Goal: Task Accomplishment & Management: Complete application form

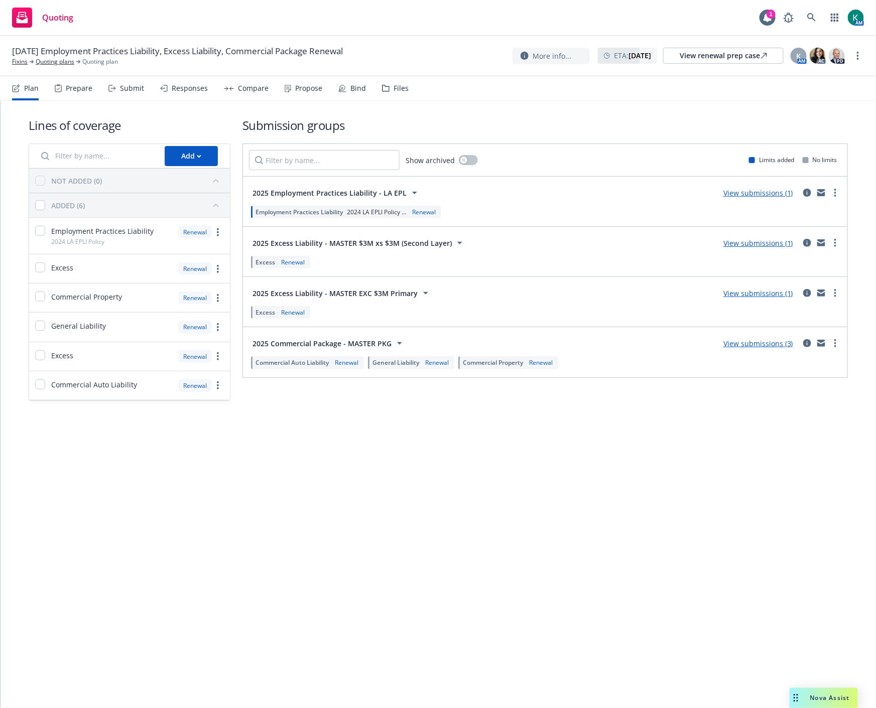
click at [133, 94] on div "Submit" at bounding box center [126, 88] width 36 height 24
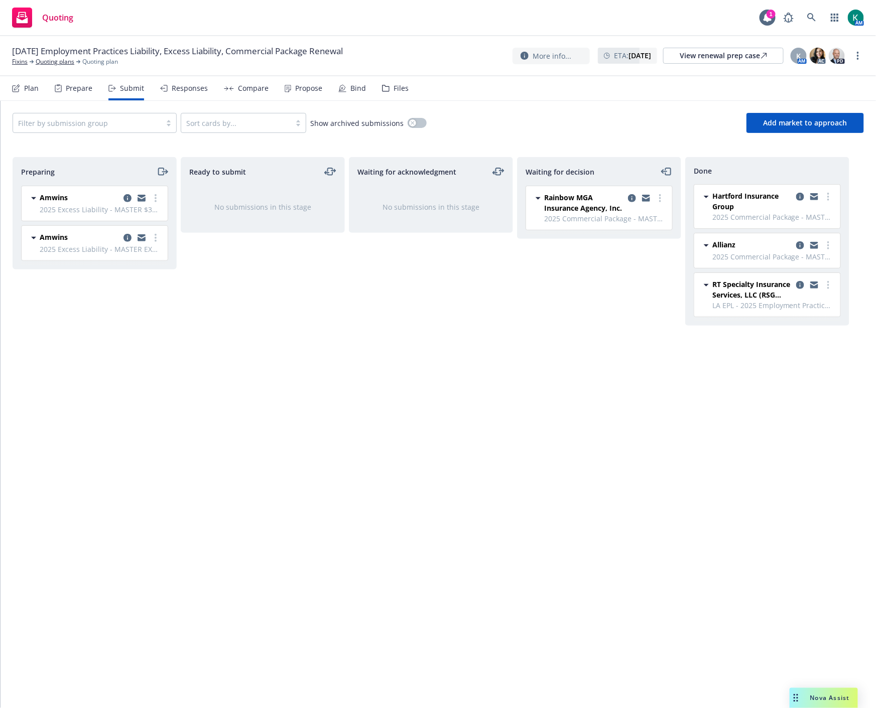
click at [400, 92] on div "Files" at bounding box center [395, 88] width 27 height 24
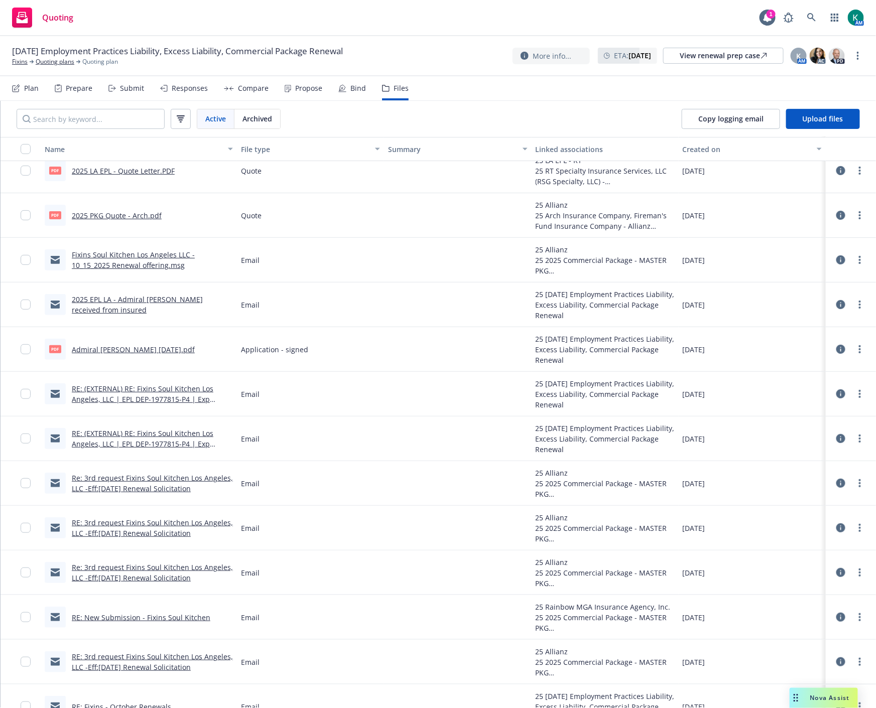
scroll to position [167, 0]
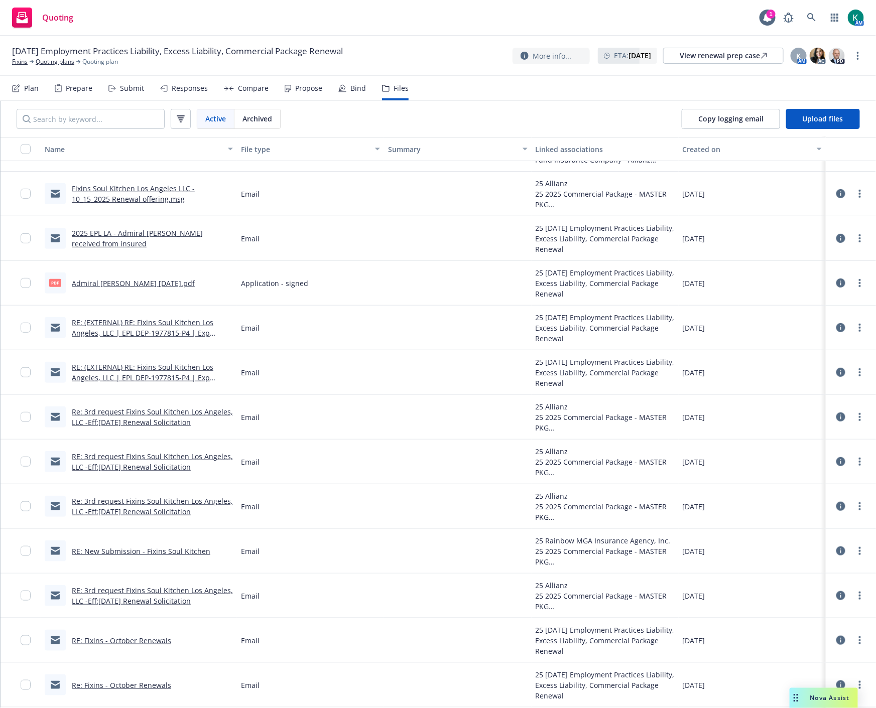
click at [164, 423] on link "Re: 3rd request Fixins Soul Kitchen Los Angeles, LLC -Eff:[DATE] Renewal Solici…" at bounding box center [152, 417] width 161 height 20
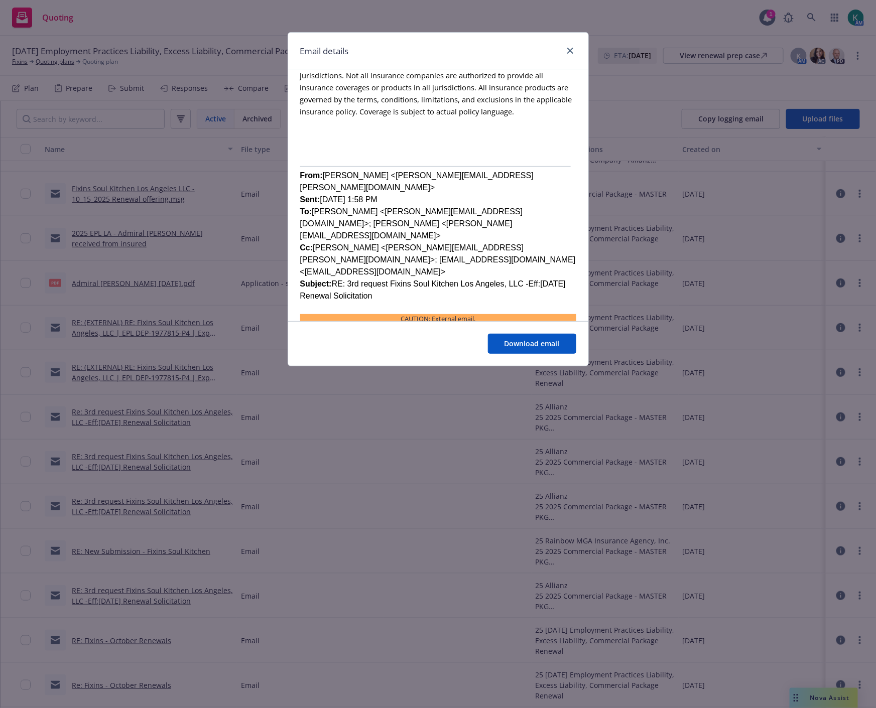
scroll to position [502, 0]
click at [569, 50] on icon "close" at bounding box center [570, 51] width 6 height 6
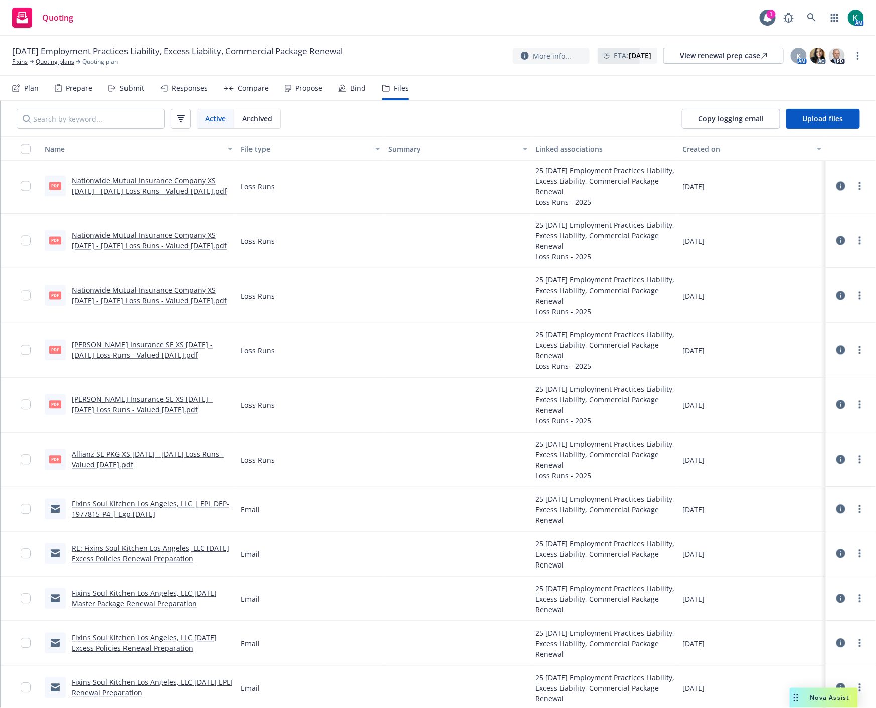
scroll to position [2400, 0]
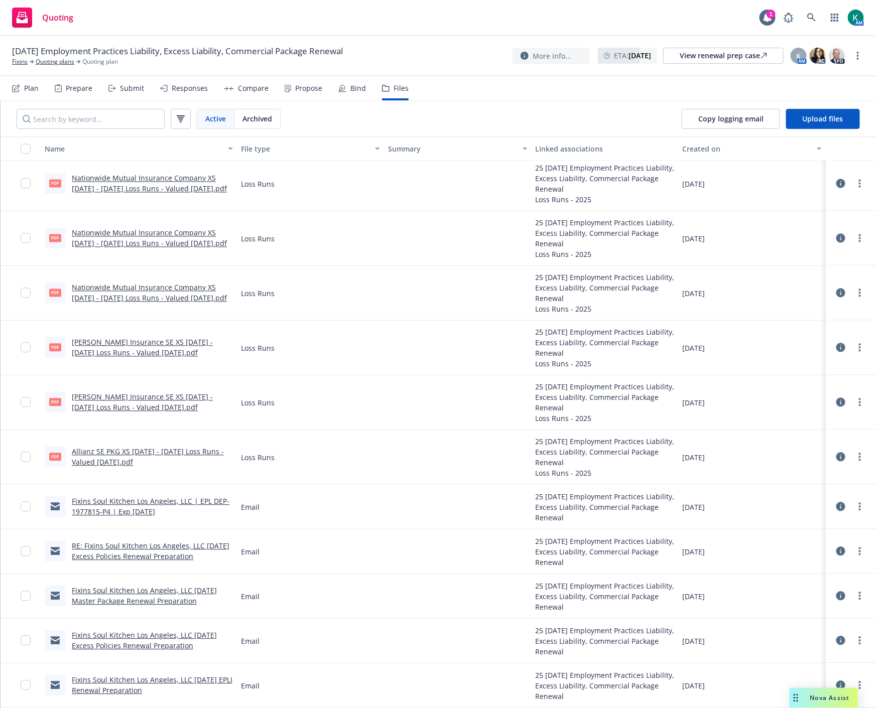
click at [131, 548] on link "RE: Fixins Soul Kitchen Los Angeles, LLC [DATE] Excess Policies Renewal Prepara…" at bounding box center [151, 551] width 158 height 20
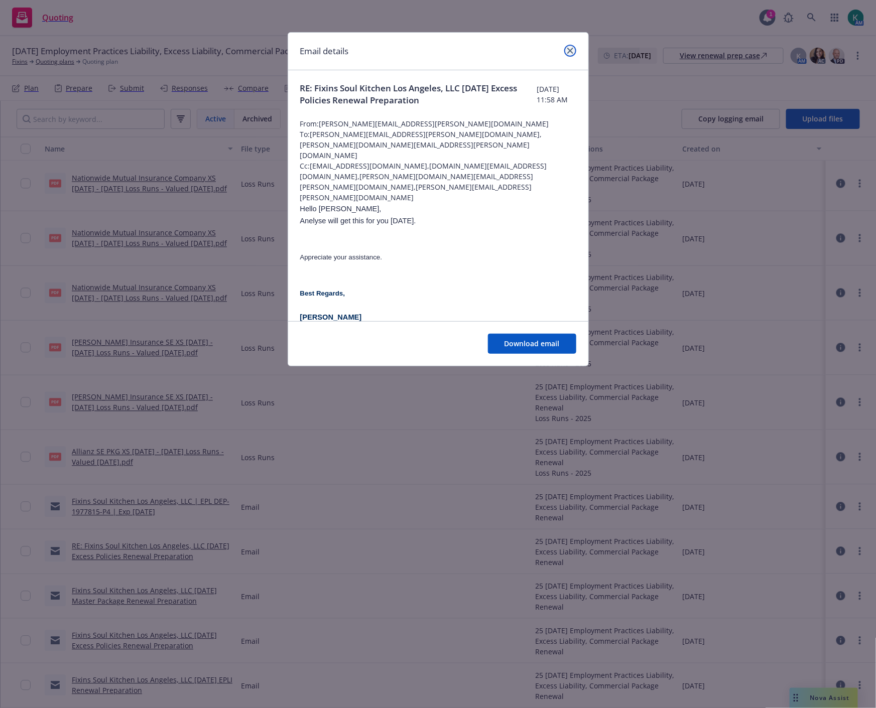
click at [573, 53] on link "close" at bounding box center [570, 51] width 12 height 12
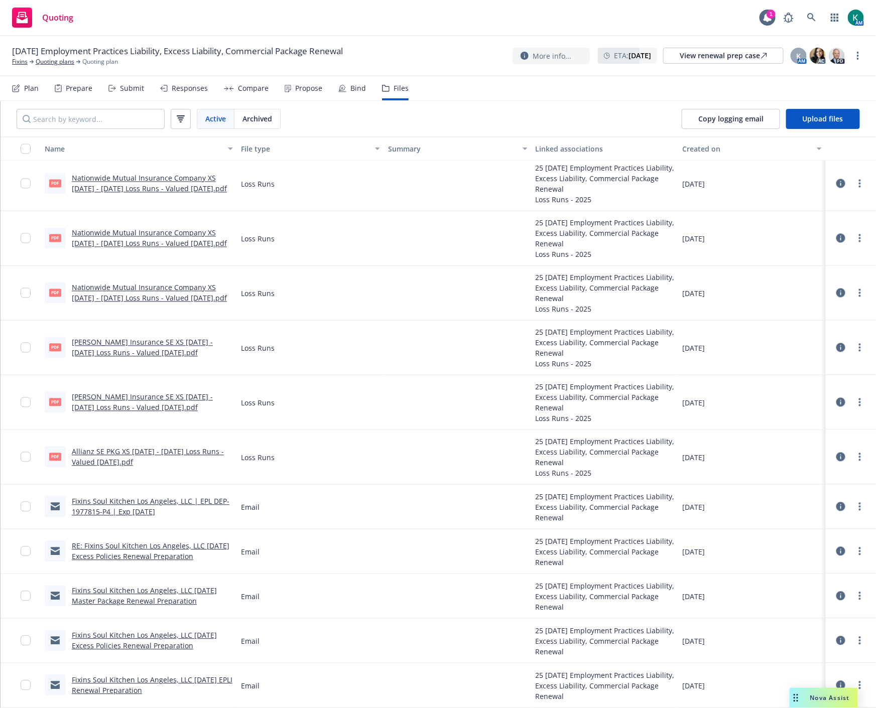
click at [151, 554] on link "RE: Fixins Soul Kitchen Los Angeles, LLC [DATE] Excess Policies Renewal Prepara…" at bounding box center [151, 551] width 158 height 20
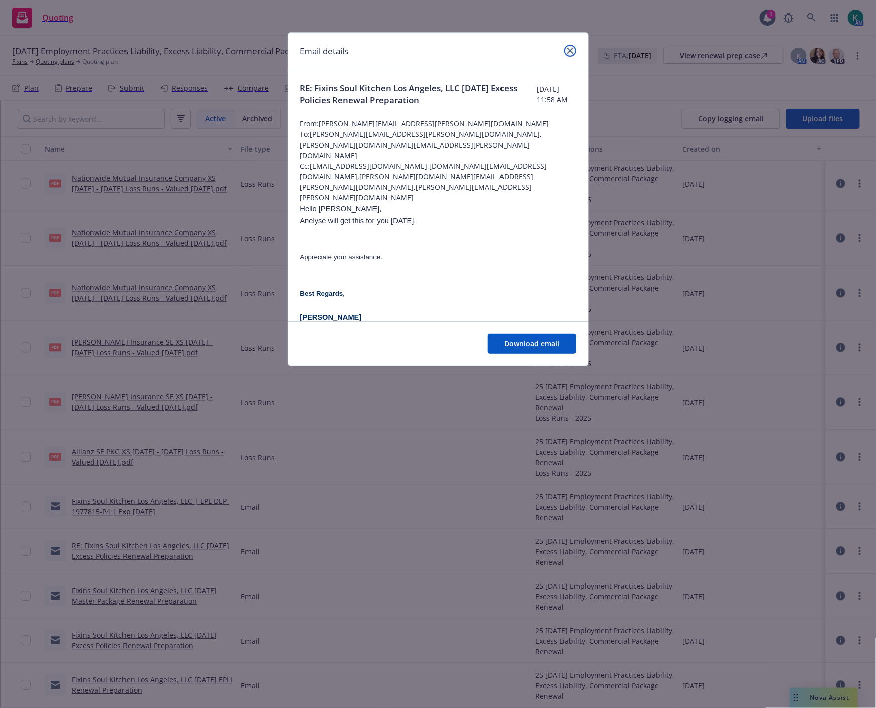
click at [569, 54] on link "close" at bounding box center [570, 51] width 12 height 12
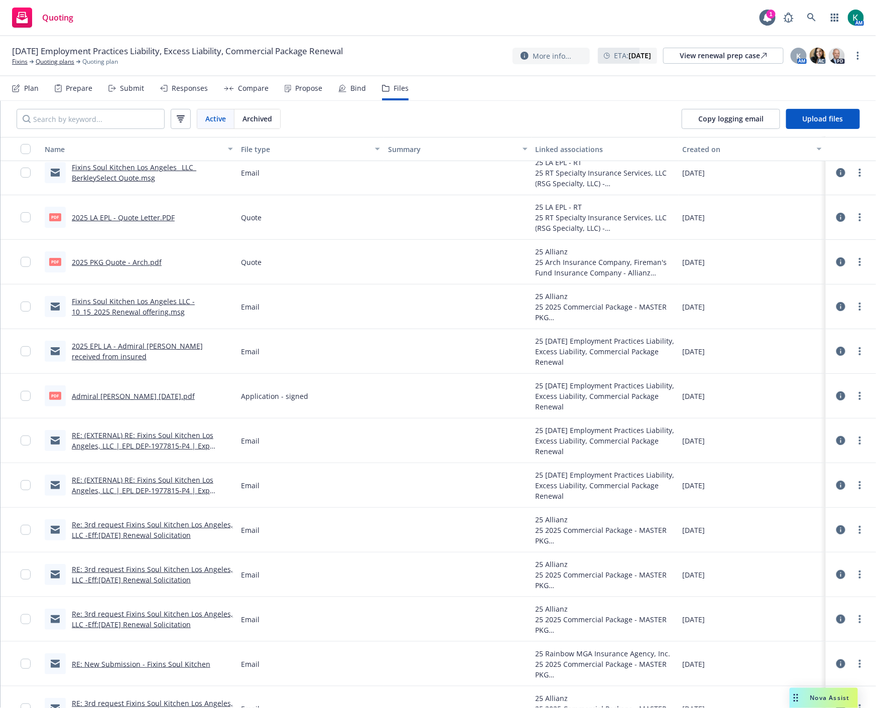
scroll to position [56, 0]
click at [853, 262] on link "more" at bounding box center [859, 261] width 12 height 12
click at [828, 300] on link "Download" at bounding box center [807, 302] width 100 height 20
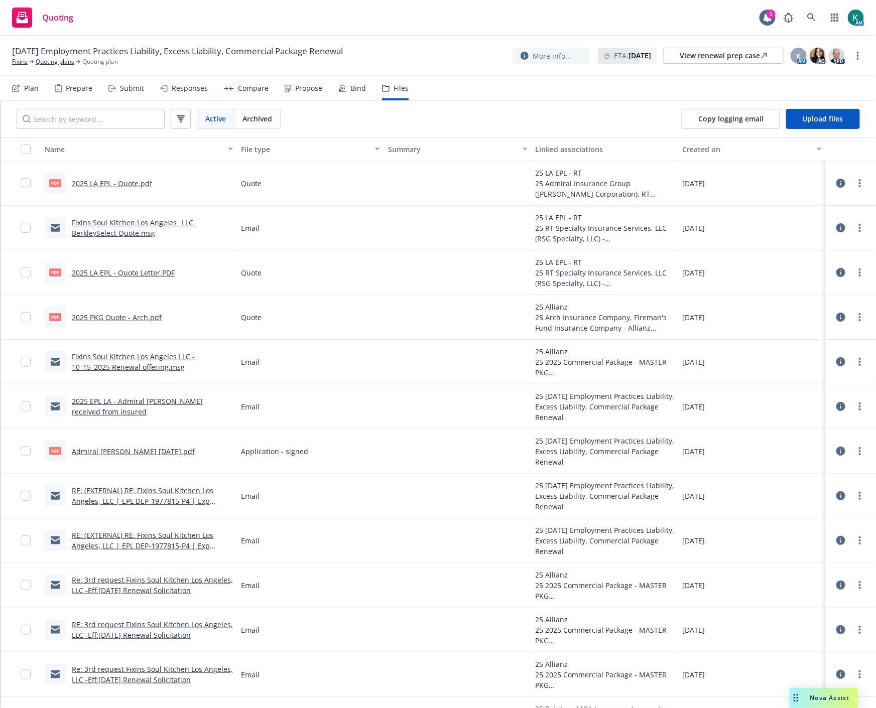
click at [69, 85] on div "Prepare" at bounding box center [79, 88] width 27 height 8
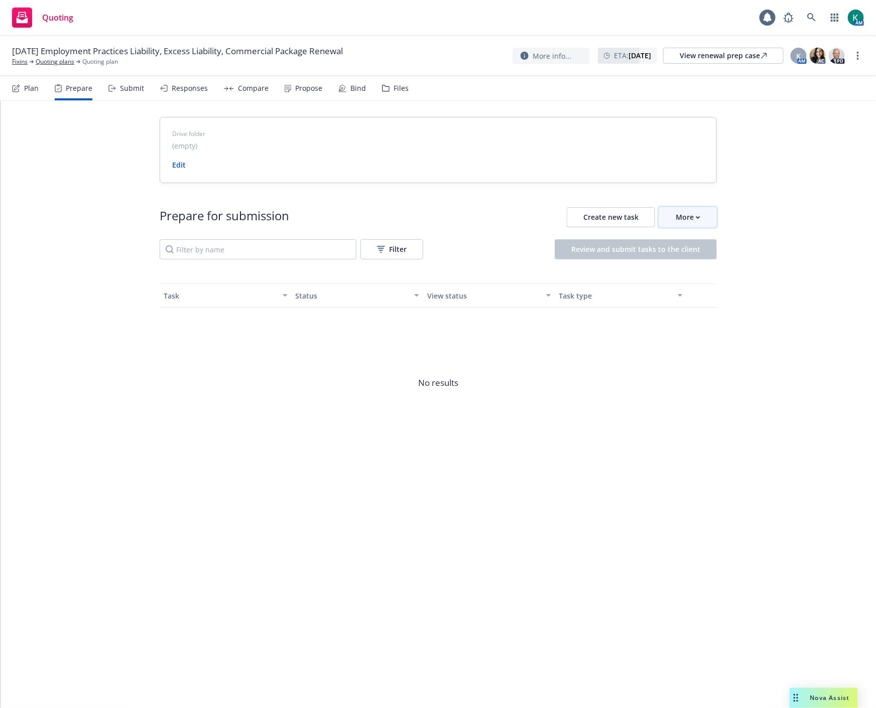
click at [680, 215] on div "More" at bounding box center [687, 217] width 25 height 19
click at [685, 259] on span "Go to Indio account" at bounding box center [704, 264] width 89 height 10
click at [395, 89] on div "Files" at bounding box center [400, 88] width 15 height 8
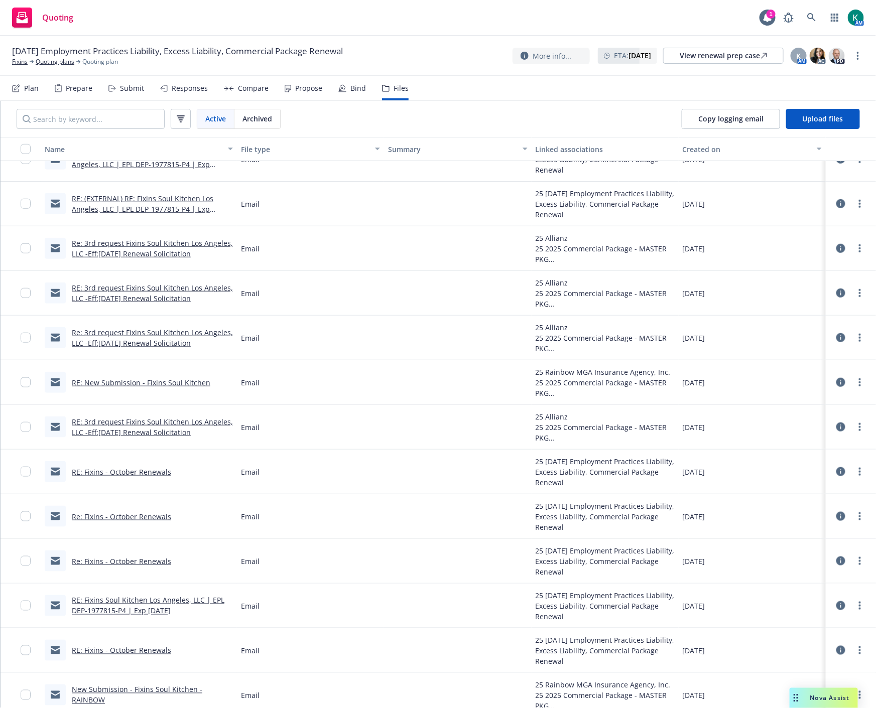
scroll to position [334, 0]
click at [156, 382] on link "RE: New Submission - Fixins Soul Kitchen" at bounding box center [141, 382] width 138 height 10
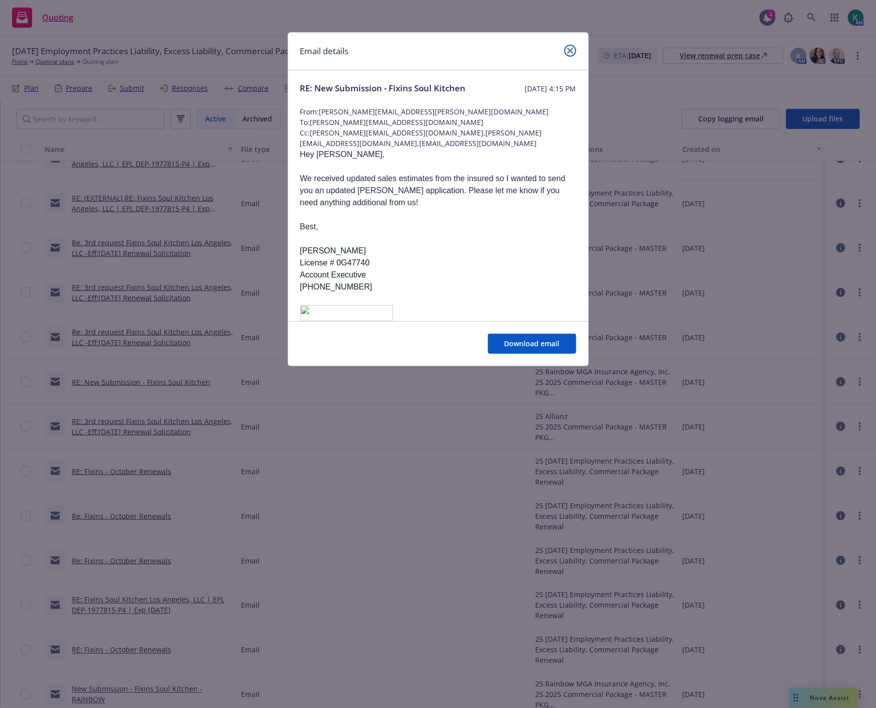
click at [571, 50] on icon "close" at bounding box center [570, 51] width 6 height 6
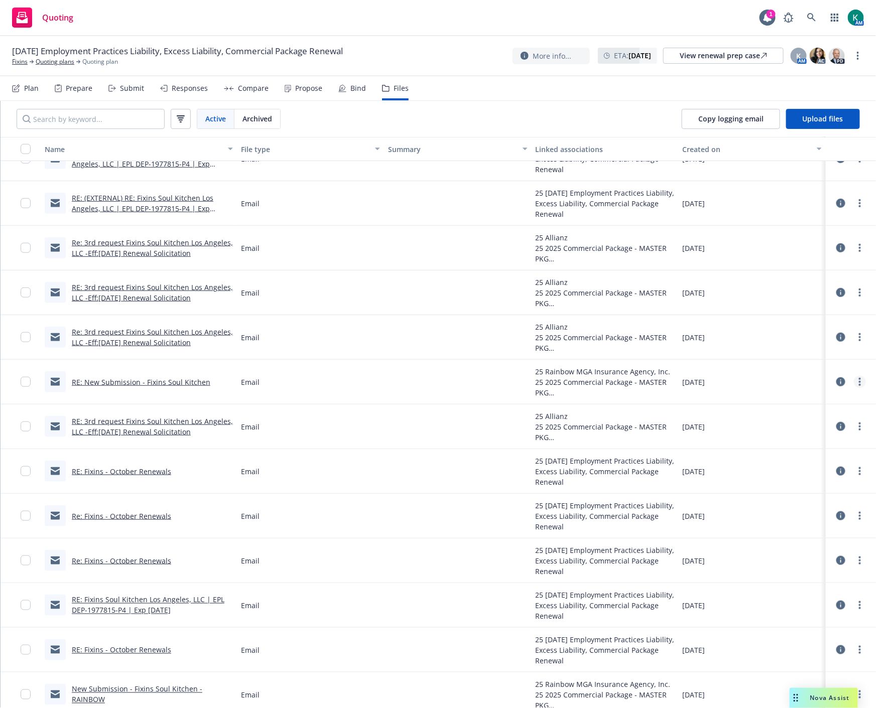
click at [853, 382] on link "more" at bounding box center [859, 382] width 12 height 12
click at [173, 384] on link "RE: New Submission - Fixins Soul Kitchen" at bounding box center [141, 382] width 138 height 10
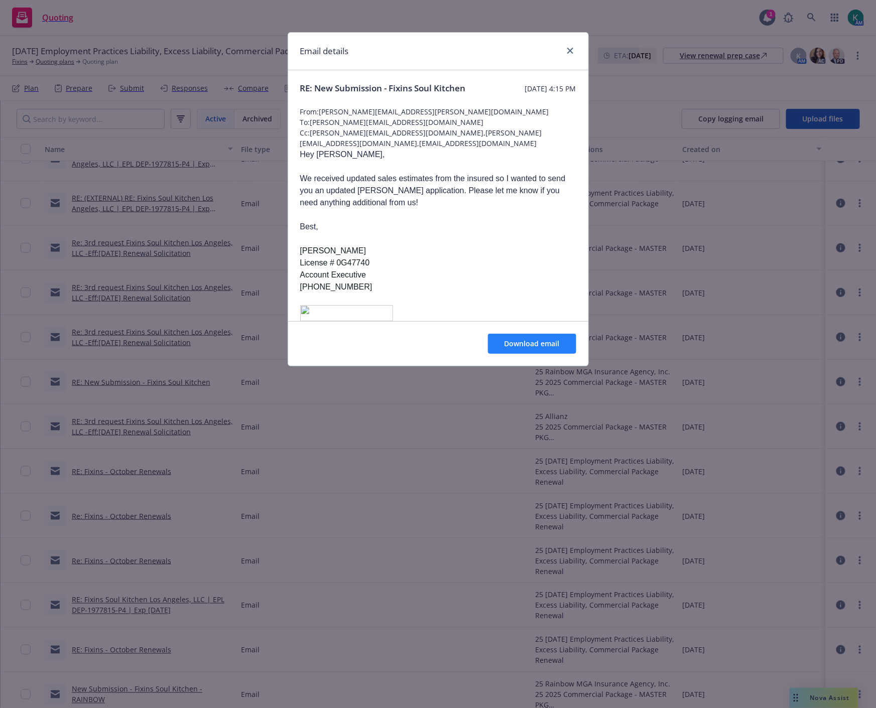
drag, startPoint x: 489, startPoint y: 332, endPoint x: 504, endPoint y: 350, distance: 22.8
click at [489, 333] on div "Download email" at bounding box center [438, 343] width 300 height 45
click at [504, 350] on button "Download email" at bounding box center [532, 344] width 88 height 20
drag, startPoint x: 499, startPoint y: 243, endPoint x: 534, endPoint y: 281, distance: 51.8
click at [499, 233] on p "Best," at bounding box center [438, 227] width 276 height 12
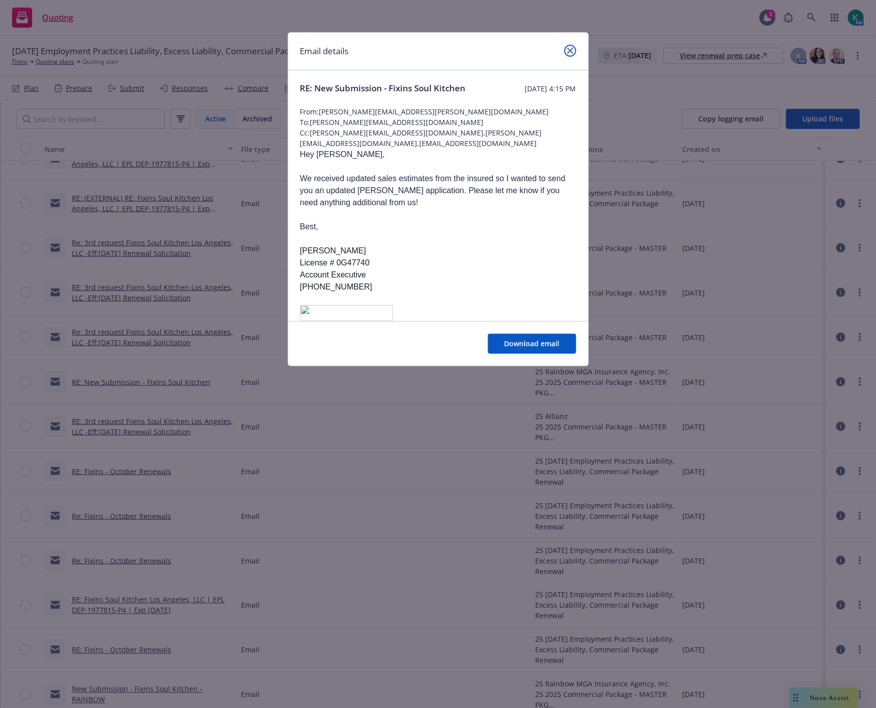
click at [567, 49] on icon "close" at bounding box center [570, 51] width 6 height 6
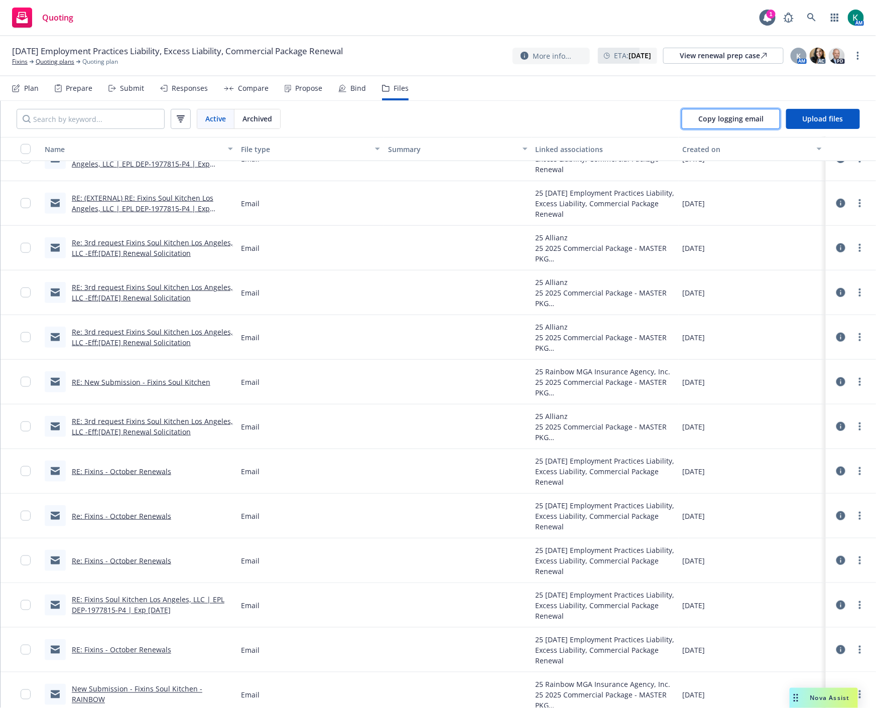
click at [738, 120] on span "Copy logging email" at bounding box center [730, 119] width 65 height 10
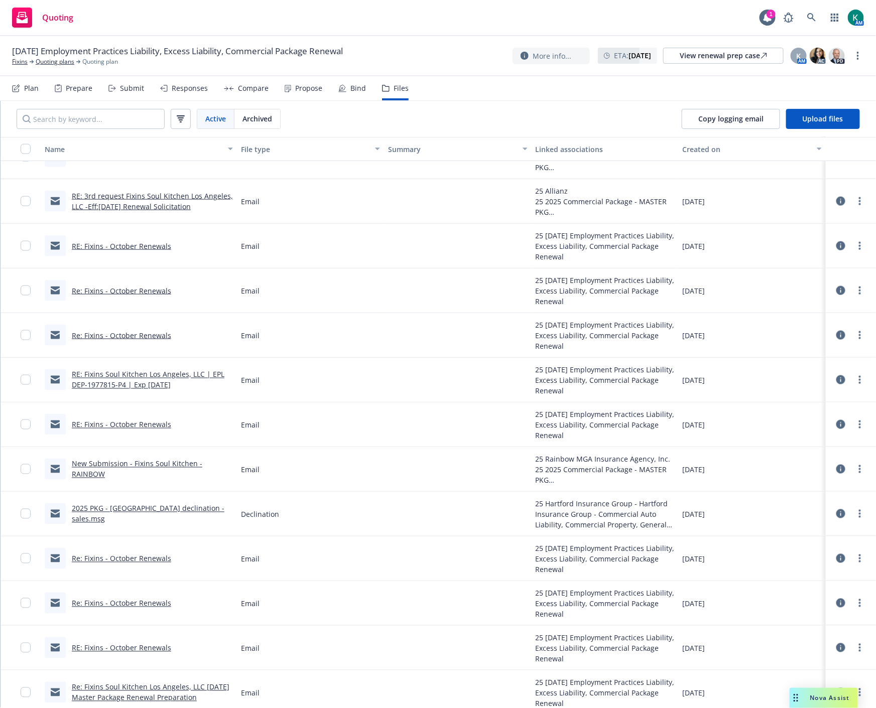
scroll to position [557, 0]
click at [174, 464] on link "New Submission - Fixins Soul Kitchen - RAINBOW" at bounding box center [137, 469] width 130 height 20
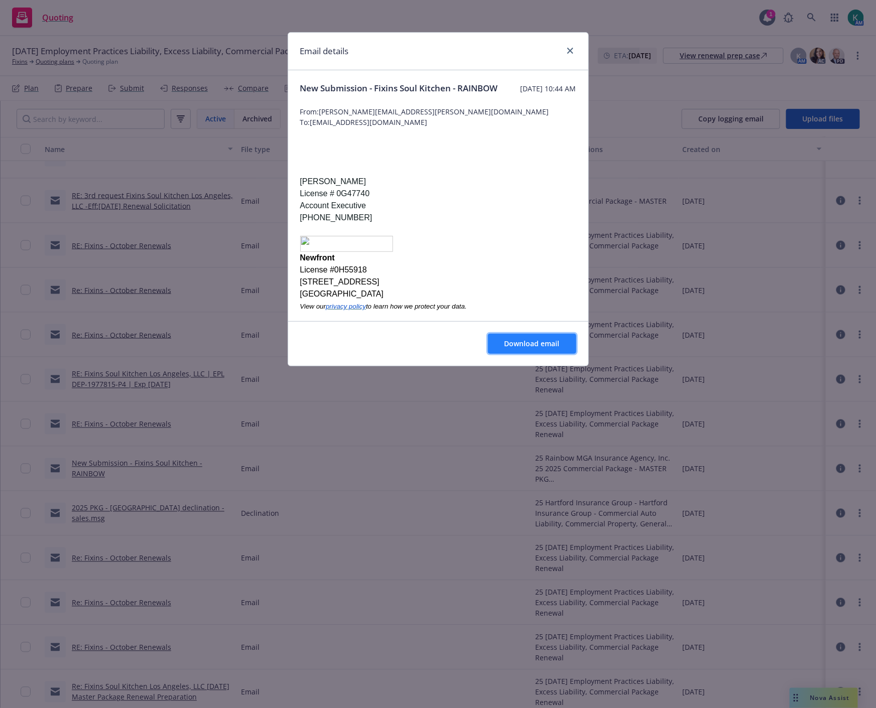
click at [524, 343] on span "Download email" at bounding box center [531, 344] width 55 height 10
drag, startPoint x: 567, startPoint y: 50, endPoint x: 515, endPoint y: 71, distance: 56.1
click at [567, 50] on icon "close" at bounding box center [570, 51] width 6 height 6
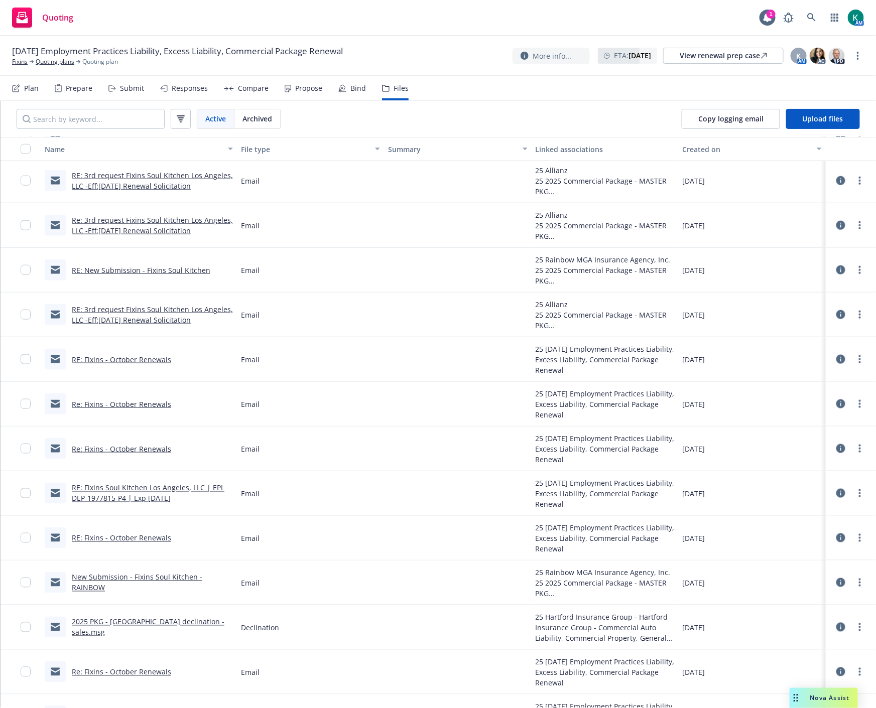
scroll to position [390, 0]
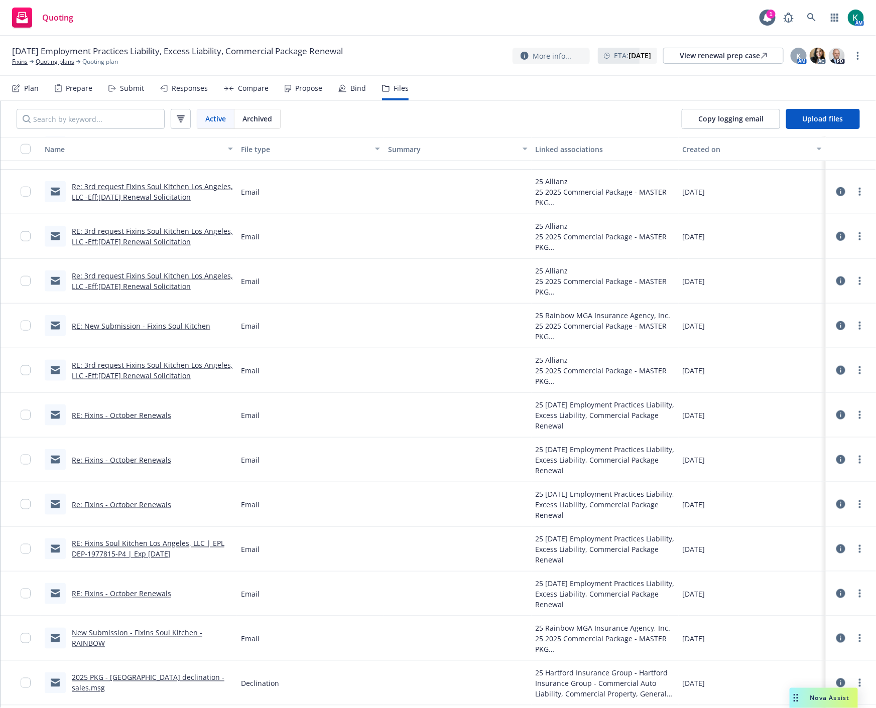
click at [177, 323] on link "RE: New Submission - Fixins Soul Kitchen" at bounding box center [141, 326] width 138 height 10
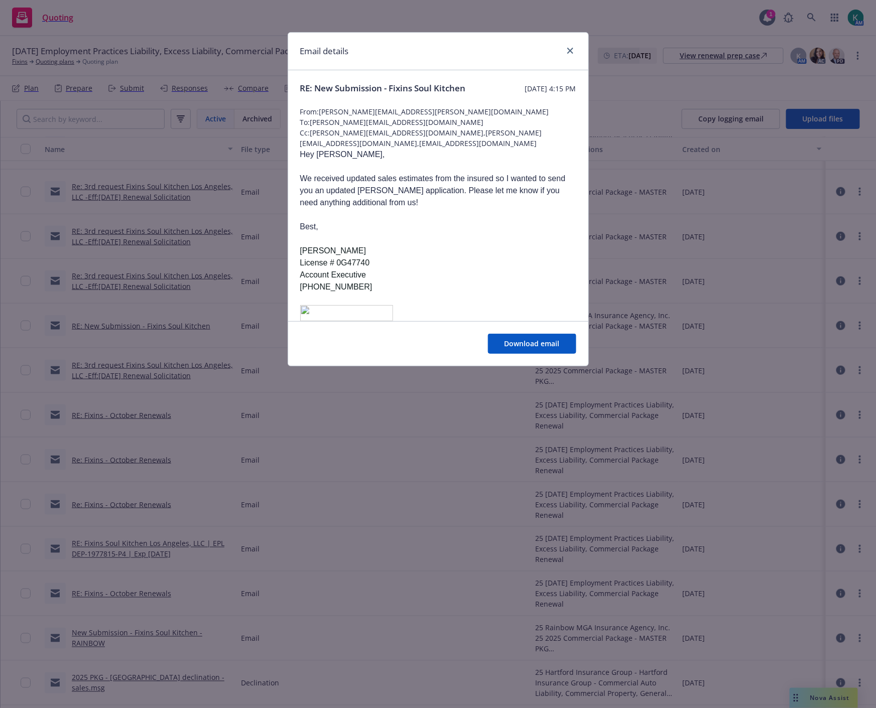
click at [576, 49] on div "Email details" at bounding box center [438, 52] width 300 height 38
click at [569, 48] on icon "close" at bounding box center [570, 51] width 6 height 6
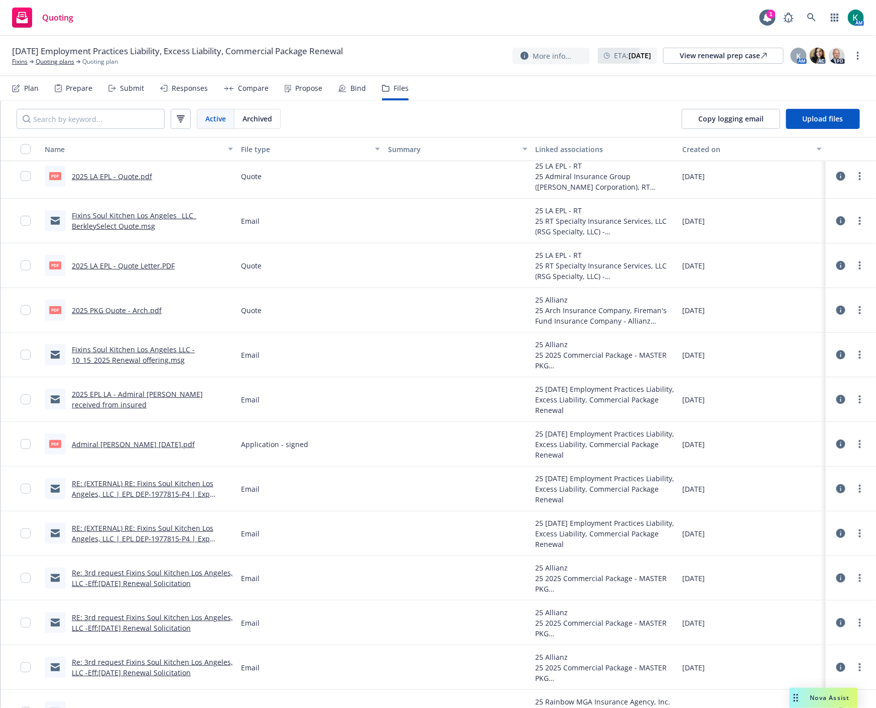
scroll to position [0, 0]
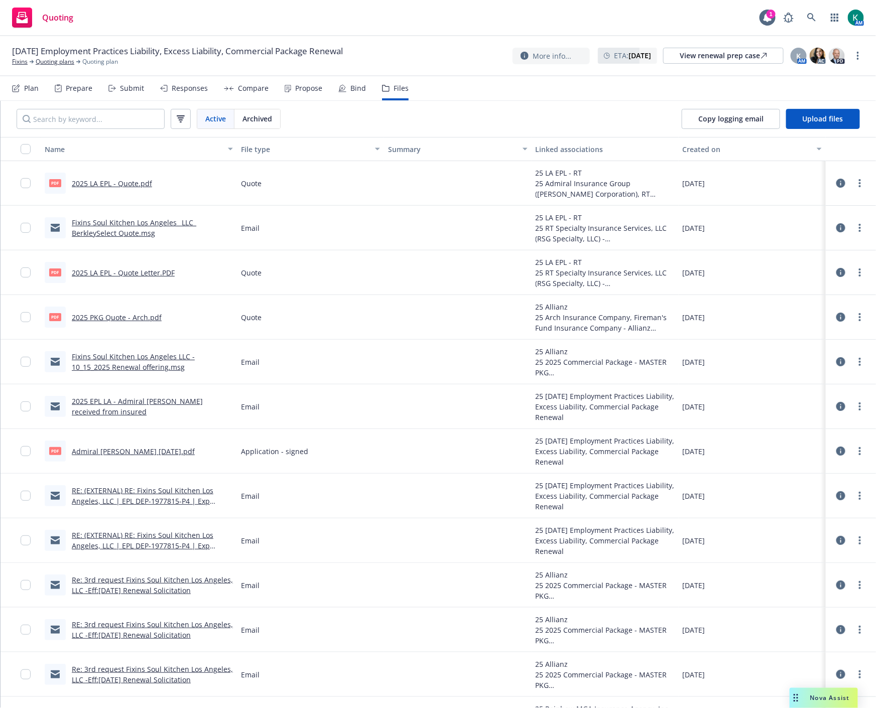
click at [112, 91] on icon at bounding box center [112, 88] width 8 height 7
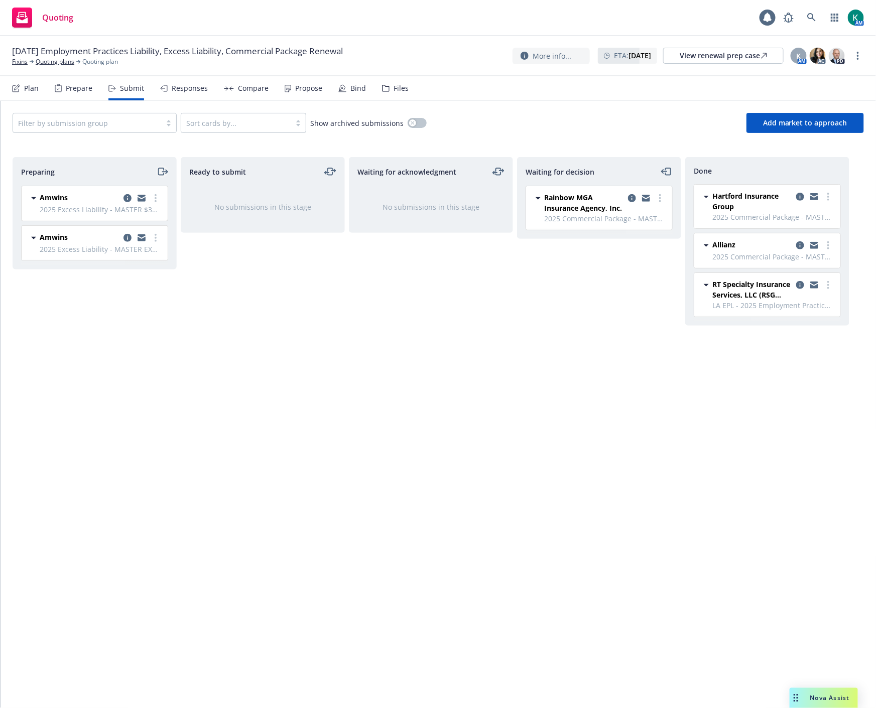
click at [167, 171] on icon "moveRight" at bounding box center [163, 172] width 12 height 12
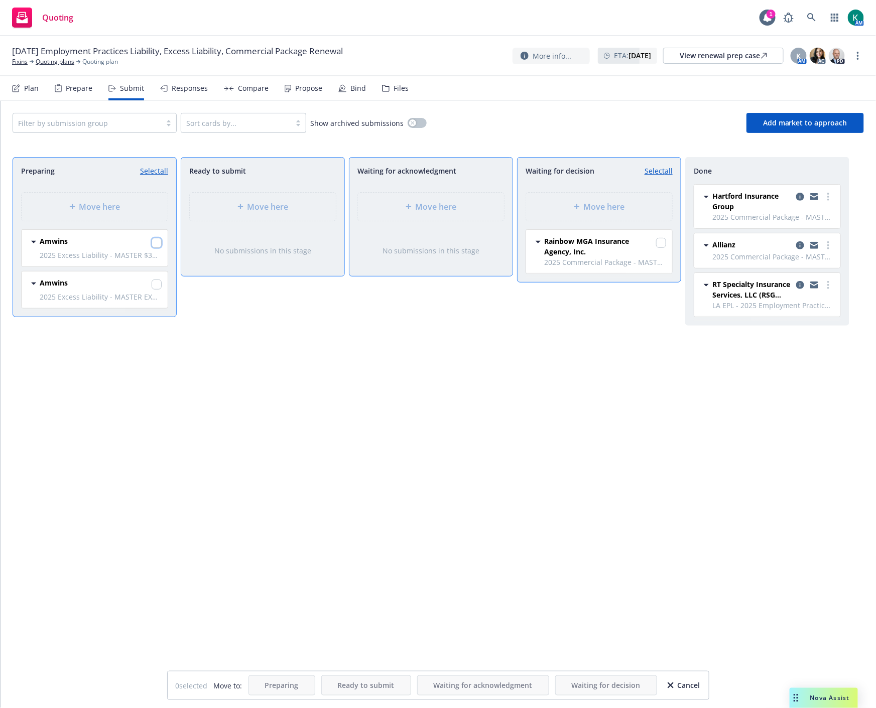
click at [160, 242] on input "checkbox" at bounding box center [157, 243] width 10 height 10
checkbox input "true"
click at [158, 283] on input "checkbox" at bounding box center [157, 284] width 10 height 10
checkbox input "true"
click at [583, 219] on div "Move here" at bounding box center [599, 207] width 146 height 28
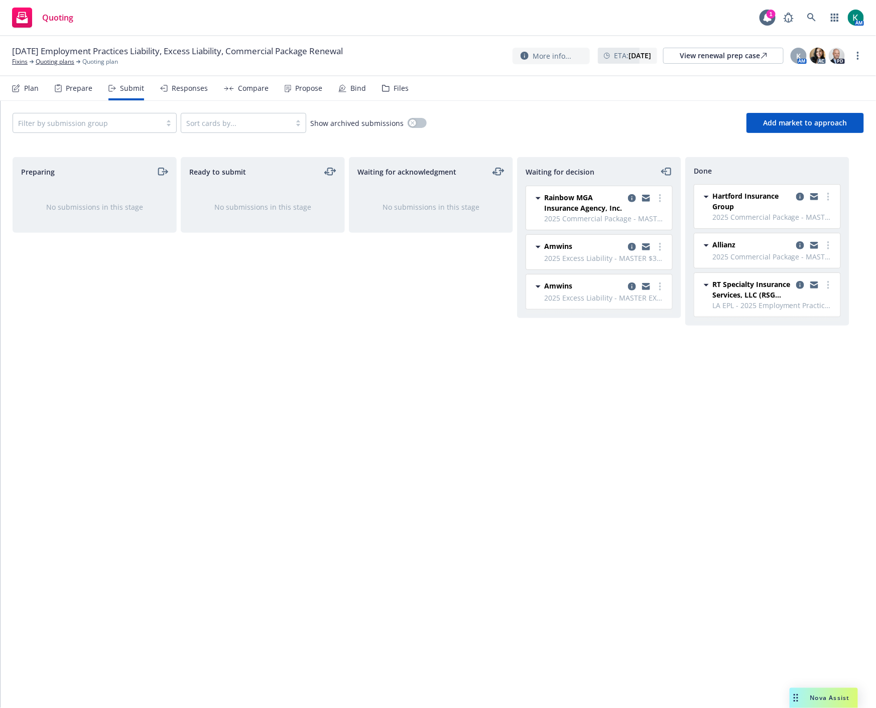
drag, startPoint x: 465, startPoint y: 648, endPoint x: 468, endPoint y: 635, distance: 12.9
click at [465, 648] on div "Waiting for acknowledgment No submissions in this stage" at bounding box center [431, 422] width 164 height 530
